Goal: Task Accomplishment & Management: Complete application form

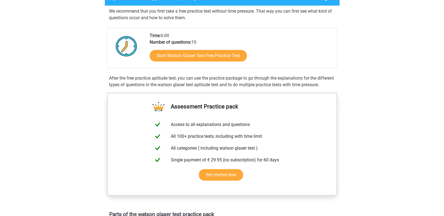
scroll to position [110, 0]
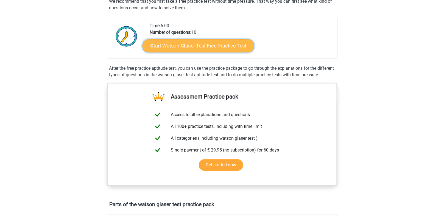
click at [228, 52] on link "Start Watson Glaser Test Free Practice Test" at bounding box center [198, 45] width 112 height 13
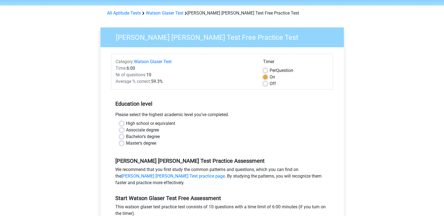
scroll to position [27, 0]
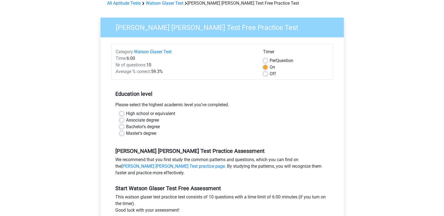
click at [126, 137] on label "Master's degree" at bounding box center [141, 133] width 30 height 7
click at [124, 136] on input "Master's degree" at bounding box center [121, 132] width 4 height 5
radio input "true"
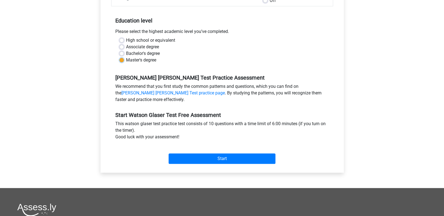
scroll to position [137, 0]
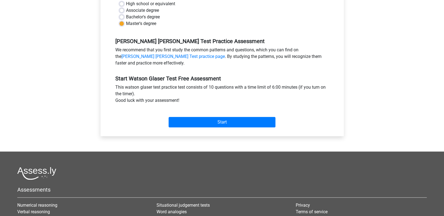
click at [232, 130] on div "Start" at bounding box center [222, 118] width 222 height 24
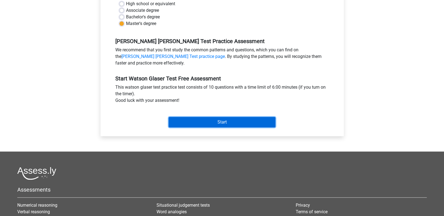
click at [228, 127] on input "Start" at bounding box center [222, 122] width 107 height 10
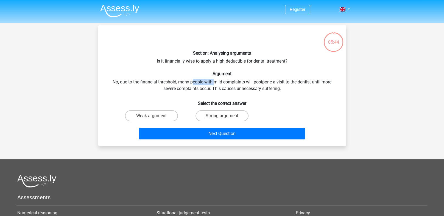
drag, startPoint x: 211, startPoint y: 92, endPoint x: 240, endPoint y: 94, distance: 28.3
click at [240, 94] on div "Section: Analysing arguments Is it financially wise to apply a high deductible …" at bounding box center [221, 86] width 243 height 112
click at [166, 100] on div "Section: Analysing arguments Is it financially wise to apply a high deductible …" at bounding box center [221, 86] width 243 height 112
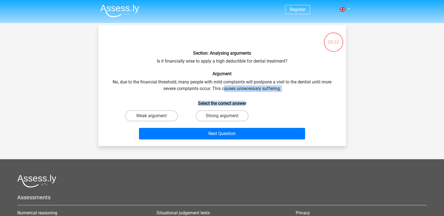
drag, startPoint x: 250, startPoint y: 105, endPoint x: 250, endPoint y: 111, distance: 6.9
click at [250, 111] on div "Section: Analysing arguments Is it financially wise to apply a high deductible …" at bounding box center [221, 86] width 243 height 112
click at [165, 105] on div "Section: Analysing arguments Is it financially wise to apply a high deductible …" at bounding box center [221, 86] width 243 height 112
click at [225, 121] on label "Strong argument" at bounding box center [221, 115] width 53 height 11
click at [225, 119] on input "Strong argument" at bounding box center [224, 118] width 4 height 4
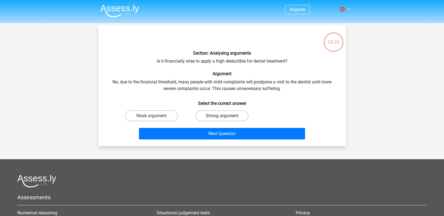
radio input "true"
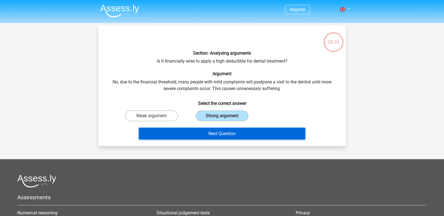
click at [215, 139] on button "Next Question" at bounding box center [222, 134] width 166 height 12
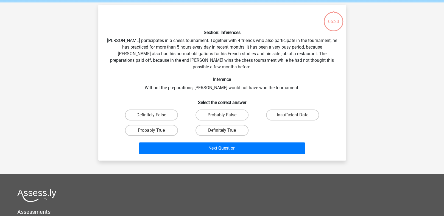
scroll to position [27, 0]
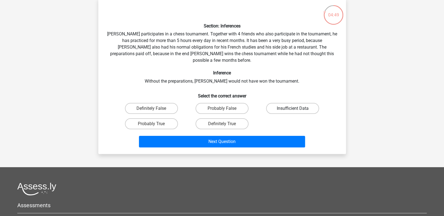
click at [278, 114] on label "Insufficient Data" at bounding box center [292, 108] width 53 height 11
click at [293, 112] on input "Insufficient Data" at bounding box center [295, 110] width 4 height 4
radio input "true"
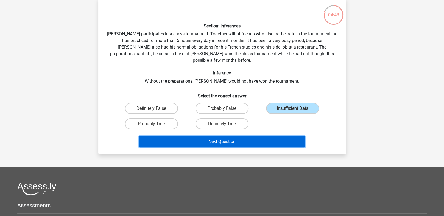
click at [212, 147] on button "Next Question" at bounding box center [222, 142] width 166 height 12
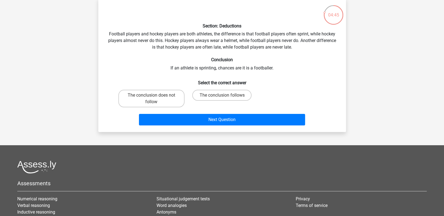
click at [294, 95] on div "Section: Deductions Football players and hockey players are both athletes, the …" at bounding box center [221, 64] width 243 height 125
click at [152, 107] on label "The conclusion does not follow" at bounding box center [151, 99] width 66 height 18
click at [152, 99] on input "The conclusion does not follow" at bounding box center [153, 97] width 4 height 4
radio input "true"
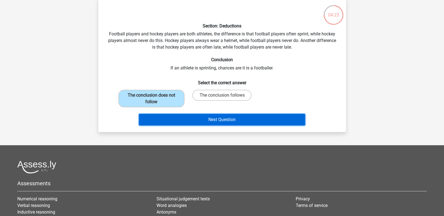
click at [215, 125] on button "Next Question" at bounding box center [222, 120] width 166 height 12
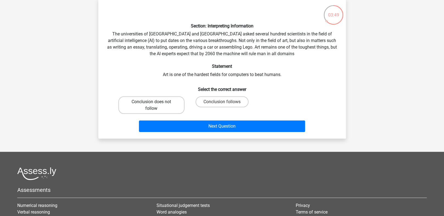
click at [163, 114] on label "Conclusion does not follow" at bounding box center [151, 105] width 66 height 18
click at [155, 105] on input "Conclusion does not follow" at bounding box center [153, 104] width 4 height 4
radio input "true"
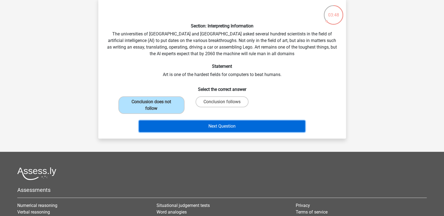
click at [206, 132] on button "Next Question" at bounding box center [222, 127] width 166 height 12
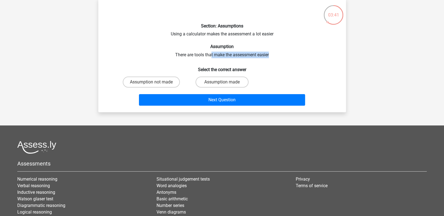
drag, startPoint x: 209, startPoint y: 69, endPoint x: 297, endPoint y: 69, distance: 88.1
click at [297, 69] on div "Section: Assumptions Using a calculator makes the assessment a lot easier Assum…" at bounding box center [221, 54] width 243 height 105
click at [224, 88] on label "Assumption made" at bounding box center [221, 82] width 53 height 11
click at [224, 86] on input "Assumption made" at bounding box center [224, 84] width 4 height 4
radio input "true"
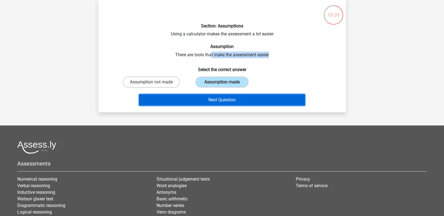
click at [222, 106] on button "Next Question" at bounding box center [222, 100] width 166 height 12
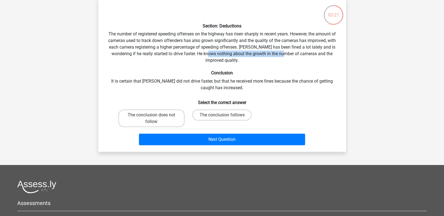
drag, startPoint x: 234, startPoint y: 70, endPoint x: 144, endPoint y: 85, distance: 91.9
click at [144, 85] on div "Section: Deductions The number of registered speeding offenses on the highway h…" at bounding box center [221, 74] width 243 height 145
drag, startPoint x: 200, startPoint y: 75, endPoint x: 204, endPoint y: 88, distance: 13.4
click at [204, 88] on div "Section: Deductions The number of registered speeding offenses on the highway h…" at bounding box center [221, 74] width 243 height 145
click at [295, 85] on div "Section: Deductions The number of registered speeding offenses on the highway h…" at bounding box center [221, 74] width 243 height 145
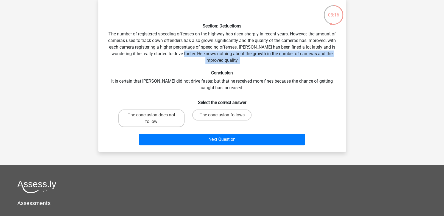
click at [222, 80] on div "Section: Deductions The number of registered speeding offenses on the highway h…" at bounding box center [221, 74] width 243 height 145
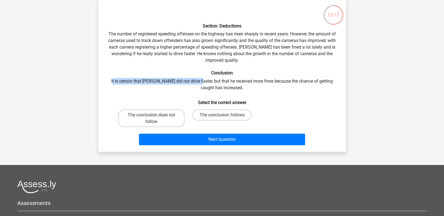
drag, startPoint x: 120, startPoint y: 107, endPoint x: 221, endPoint y: 107, distance: 101.0
click at [221, 107] on div "Section: Deductions The number of registered speeding offenses on the highway h…" at bounding box center [221, 74] width 243 height 145
click at [156, 107] on div "Section: Deductions The number of registered speeding offenses on the highway h…" at bounding box center [221, 74] width 243 height 145
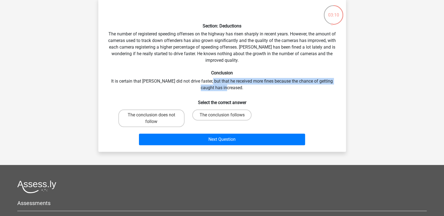
drag, startPoint x: 236, startPoint y: 105, endPoint x: 273, endPoint y: 118, distance: 39.4
click at [273, 118] on div "Section: Deductions The number of registered speeding offenses on the highway h…" at bounding box center [221, 74] width 243 height 145
click at [302, 113] on div "Section: Deductions The number of registered speeding offenses on the highway h…" at bounding box center [221, 74] width 243 height 145
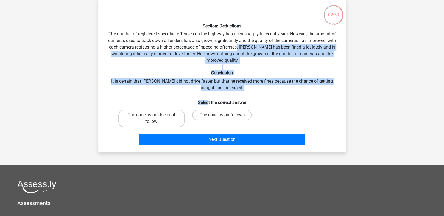
drag, startPoint x: 209, startPoint y: 63, endPoint x: 205, endPoint y: 121, distance: 58.9
click at [205, 121] on div "Section: Deductions The number of registered speeding offenses on the highway h…" at bounding box center [221, 74] width 243 height 145
click at [233, 121] on label "The conclusion follows" at bounding box center [221, 115] width 59 height 11
click at [225, 119] on input "The conclusion follows" at bounding box center [224, 117] width 4 height 4
radio input "true"
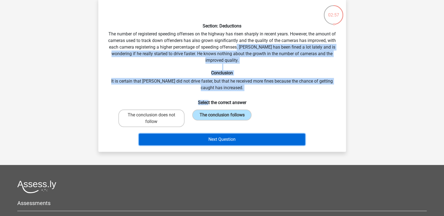
click at [211, 145] on button "Next Question" at bounding box center [222, 140] width 166 height 12
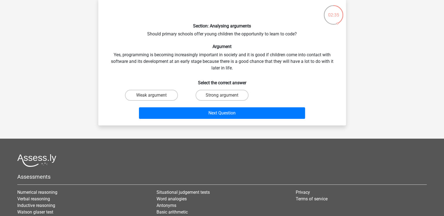
click at [282, 87] on div "Section: Analysing arguments Should primary schools offer young children the op…" at bounding box center [221, 61] width 243 height 119
click at [220, 101] on label "Strong argument" at bounding box center [221, 95] width 53 height 11
click at [222, 99] on input "Strong argument" at bounding box center [224, 97] width 4 height 4
radio input "true"
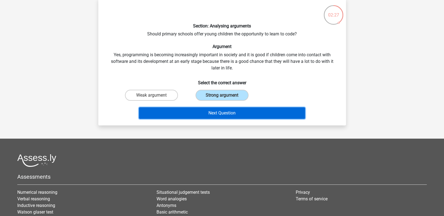
click at [202, 119] on button "Next Question" at bounding box center [222, 113] width 166 height 12
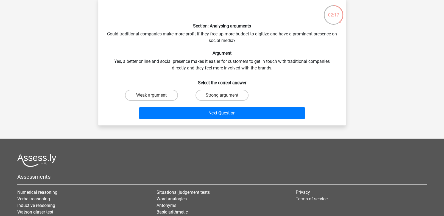
drag, startPoint x: 233, startPoint y: 79, endPoint x: 294, endPoint y: 84, distance: 61.7
click at [294, 84] on div "Section: Analysing arguments Could traditional companies make more profit if th…" at bounding box center [221, 61] width 243 height 119
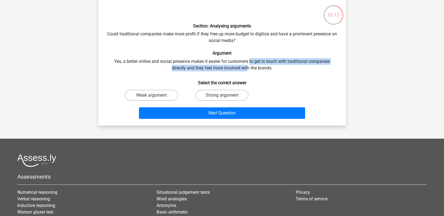
drag, startPoint x: 284, startPoint y: 73, endPoint x: 279, endPoint y: 83, distance: 11.1
click at [279, 83] on div "Section: Analysing arguments Could traditional companies make more profit if th…" at bounding box center [221, 61] width 243 height 119
click at [173, 81] on div "Section: Analysing arguments Could traditional companies make more profit if th…" at bounding box center [221, 61] width 243 height 119
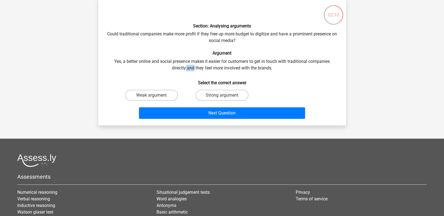
drag, startPoint x: 215, startPoint y: 80, endPoint x: 203, endPoint y: 84, distance: 12.6
click at [203, 84] on div "Section: Analysing arguments Could traditional companies make more profit if th…" at bounding box center [221, 61] width 243 height 119
drag, startPoint x: 158, startPoint y: 79, endPoint x: 161, endPoint y: 89, distance: 10.2
click at [161, 89] on div "Section: Analysing arguments Could traditional companies make more profit if th…" at bounding box center [221, 61] width 243 height 119
click at [238, 101] on label "Strong argument" at bounding box center [221, 95] width 53 height 11
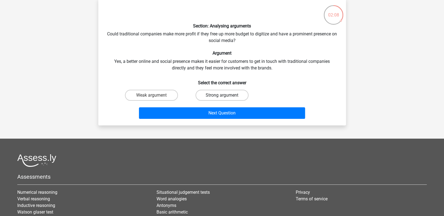
click at [225, 99] on input "Strong argument" at bounding box center [224, 97] width 4 height 4
radio input "true"
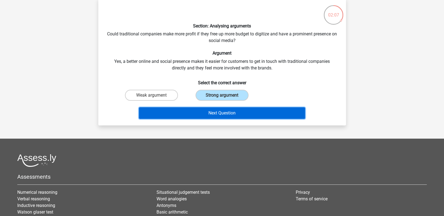
click at [216, 119] on button "Next Question" at bounding box center [222, 113] width 166 height 12
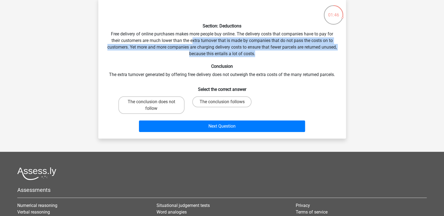
drag, startPoint x: 291, startPoint y: 59, endPoint x: 290, endPoint y: 71, distance: 11.5
click at [290, 71] on div "Section: Deductions Free delivery of online purchases makes more people buy onl…" at bounding box center [221, 68] width 243 height 132
click at [244, 67] on div "Section: Deductions Free delivery of online purchases makes more people buy onl…" at bounding box center [221, 68] width 243 height 132
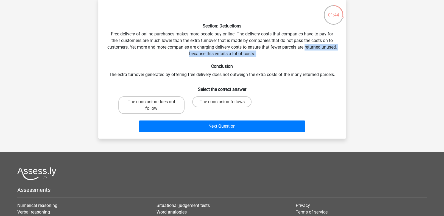
drag, startPoint x: 289, startPoint y: 69, endPoint x: 303, endPoint y: 81, distance: 18.3
click at [303, 81] on div "Section: Deductions Free delivery of online purchases makes more people buy onl…" at bounding box center [221, 68] width 243 height 132
click at [226, 83] on div "Section: Deductions Free delivery of online purchases makes more people buy onl…" at bounding box center [221, 68] width 243 height 132
drag, startPoint x: 264, startPoint y: 100, endPoint x: 295, endPoint y: 101, distance: 31.3
click at [295, 101] on div "Section: Deductions Free delivery of online purchases makes more people buy onl…" at bounding box center [221, 68] width 243 height 132
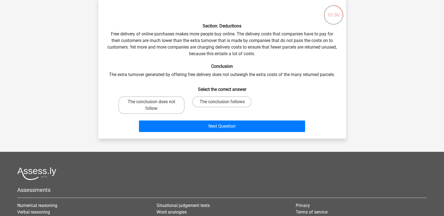
drag, startPoint x: 272, startPoint y: 99, endPoint x: 313, endPoint y: 104, distance: 41.2
click at [313, 104] on div "Section: Deductions Free delivery of online purchases makes more people buy onl…" at bounding box center [221, 68] width 243 height 132
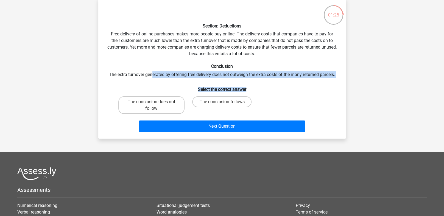
drag, startPoint x: 168, startPoint y: 98, endPoint x: 305, endPoint y: 119, distance: 138.6
click at [304, 119] on div "Section: Deductions Free delivery of online purchases makes more people buy onl…" at bounding box center [221, 68] width 243 height 132
click at [316, 110] on div "Section: Deductions Free delivery of online purchases makes more people buy onl…" at bounding box center [221, 68] width 243 height 132
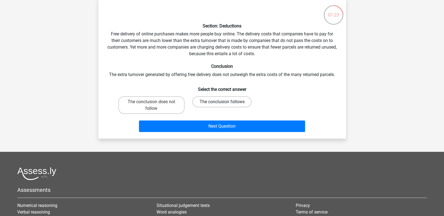
click at [229, 107] on label "The conclusion follows" at bounding box center [221, 101] width 59 height 11
click at [225, 105] on input "The conclusion follows" at bounding box center [224, 104] width 4 height 4
radio input "true"
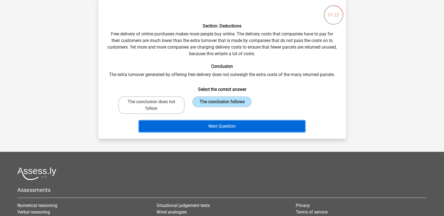
click at [212, 132] on button "Next Question" at bounding box center [222, 127] width 166 height 12
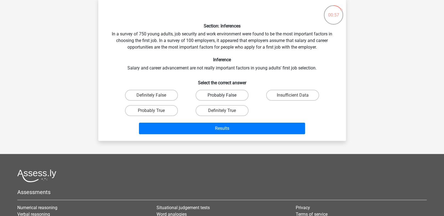
click at [228, 101] on label "Probably False" at bounding box center [221, 95] width 53 height 11
click at [225, 99] on input "Probably False" at bounding box center [224, 97] width 4 height 4
radio input "true"
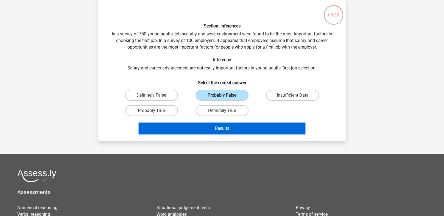
click at [217, 134] on button "Results" at bounding box center [222, 129] width 166 height 12
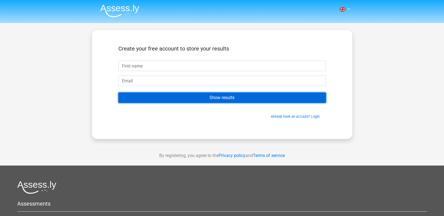
click at [211, 103] on input "Show results" at bounding box center [222, 98] width 208 height 10
